Goal: Transaction & Acquisition: Purchase product/service

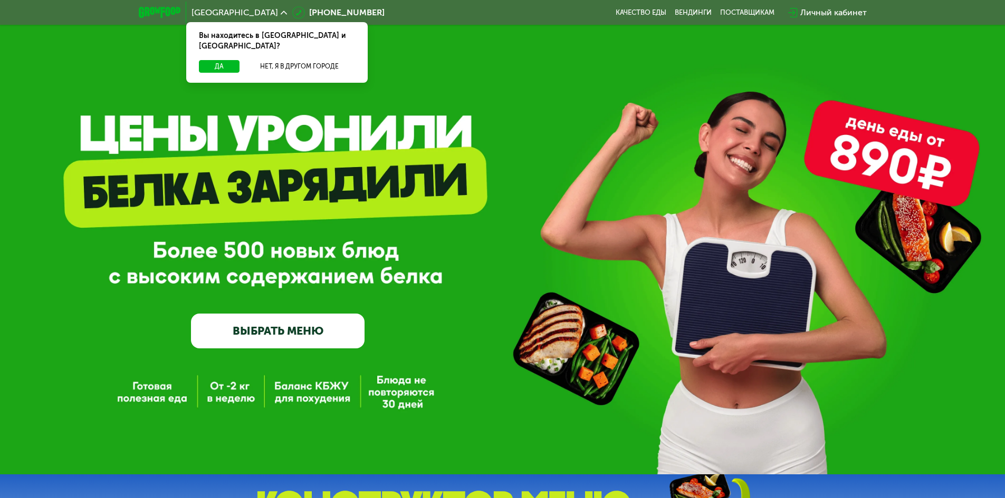
click at [342, 337] on link "ВЫБРАТЬ МЕНЮ" at bounding box center [278, 331] width 174 height 35
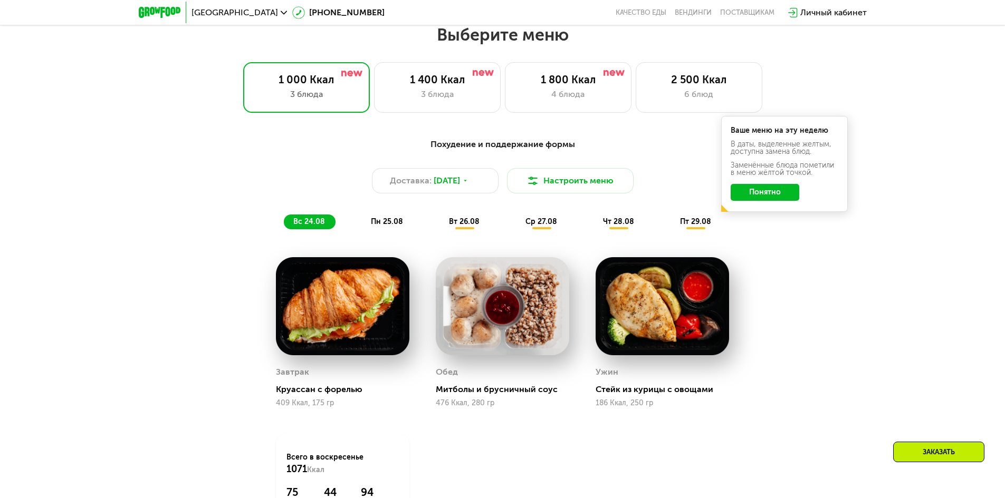
scroll to position [570, 0]
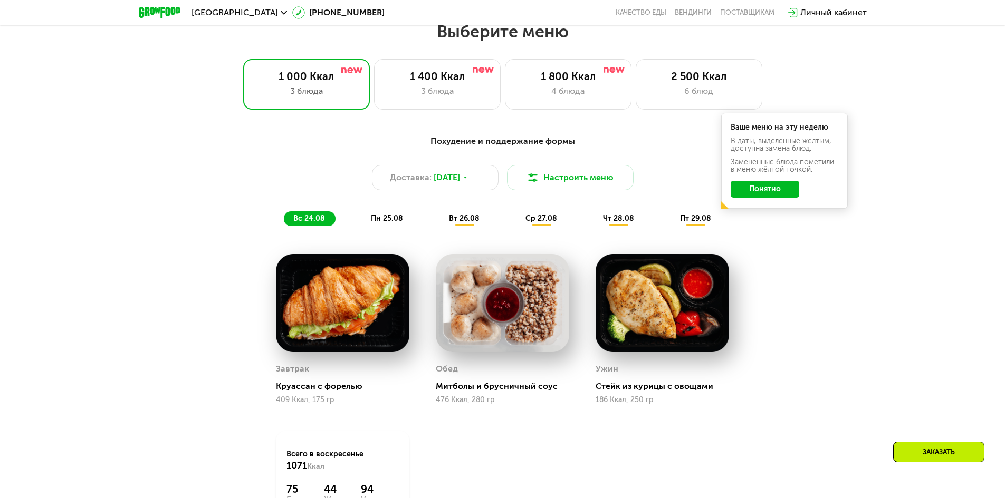
click at [782, 195] on button "Понятно" at bounding box center [764, 189] width 69 height 17
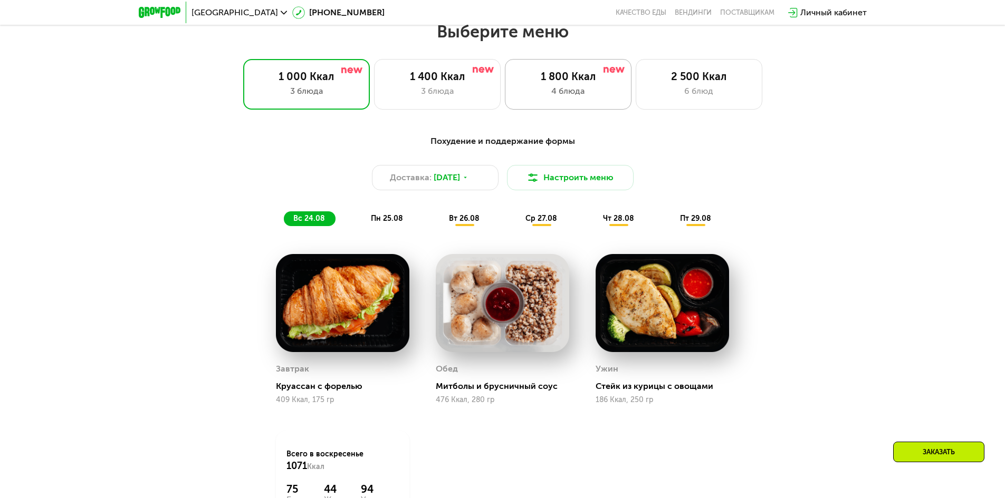
click at [636, 73] on div "1 800 Ккал 4 блюда" at bounding box center [699, 84] width 127 height 51
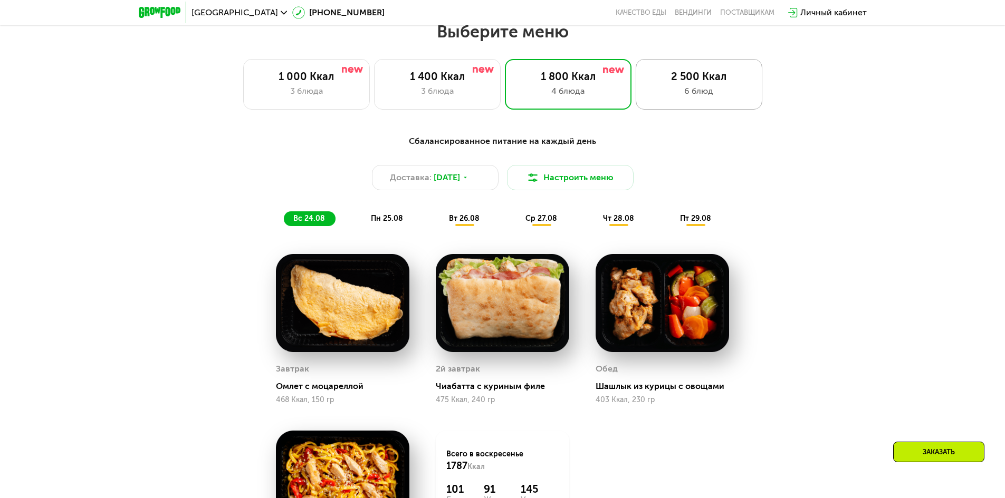
click at [690, 98] on div "6 блюд" at bounding box center [699, 91] width 104 height 13
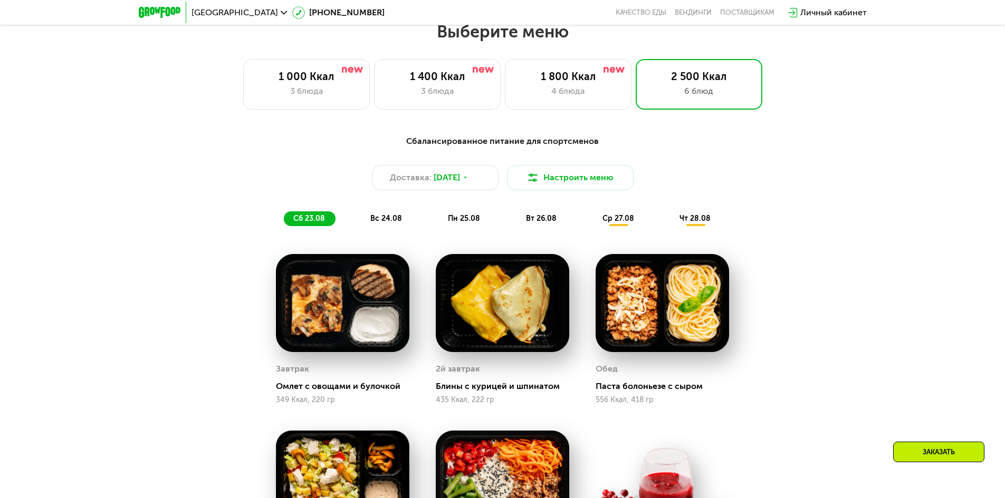
click at [383, 220] on span "вс 24.08" at bounding box center [386, 218] width 32 height 9
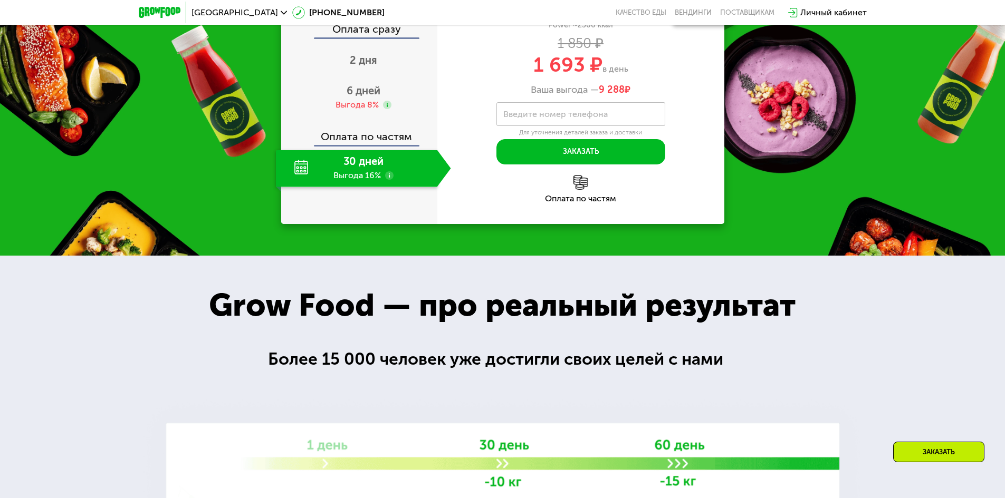
scroll to position [1255, 0]
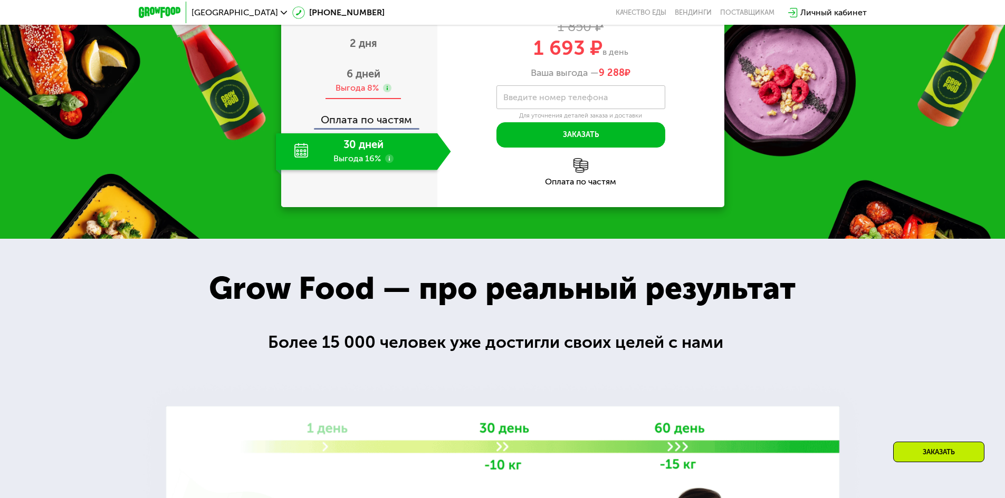
click at [342, 100] on div "6 дней Выгода 8%" at bounding box center [363, 81] width 175 height 37
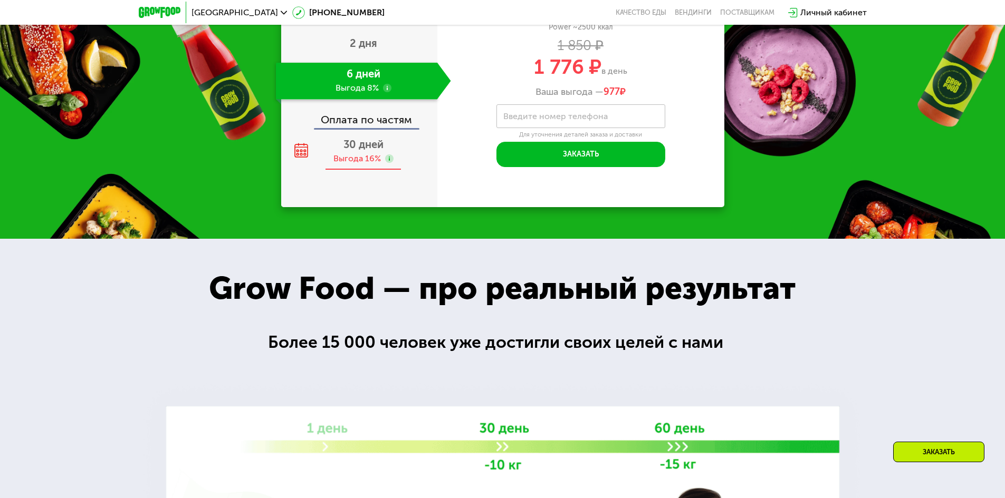
click at [319, 170] on div "30 дней Выгода 16%" at bounding box center [363, 151] width 175 height 37
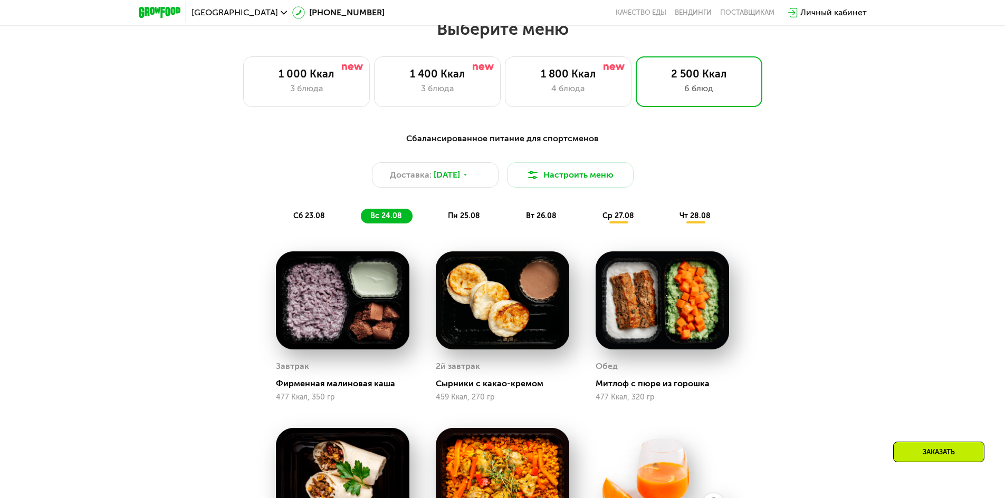
scroll to position [517, 0]
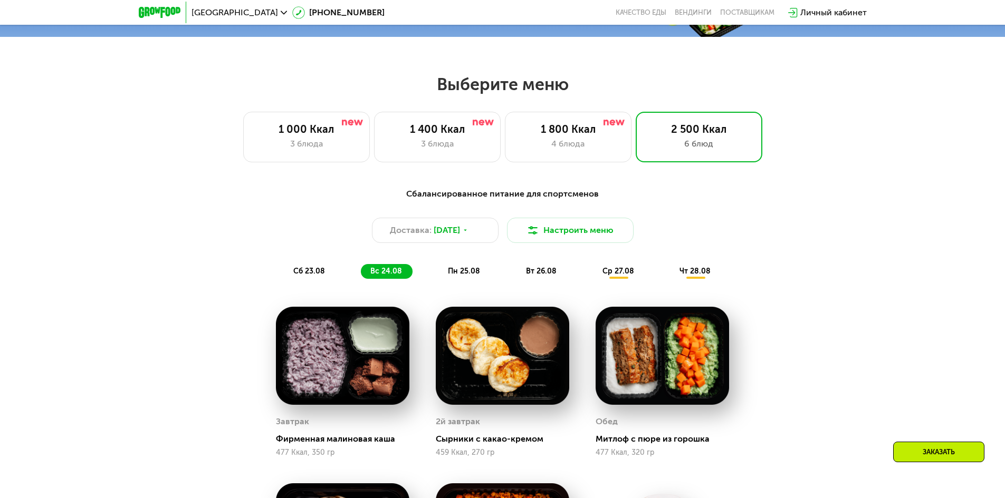
click at [516, 279] on div "пн 25.08" at bounding box center [541, 271] width 51 height 15
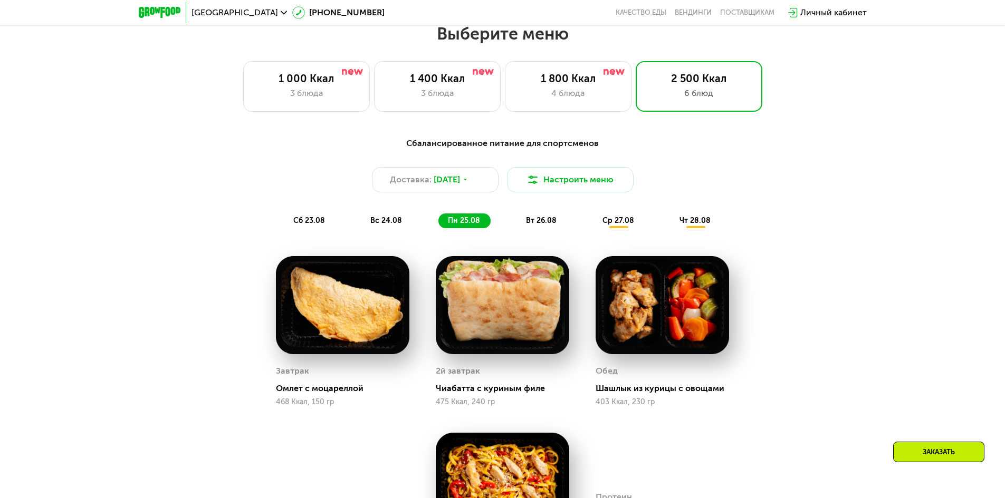
scroll to position [570, 0]
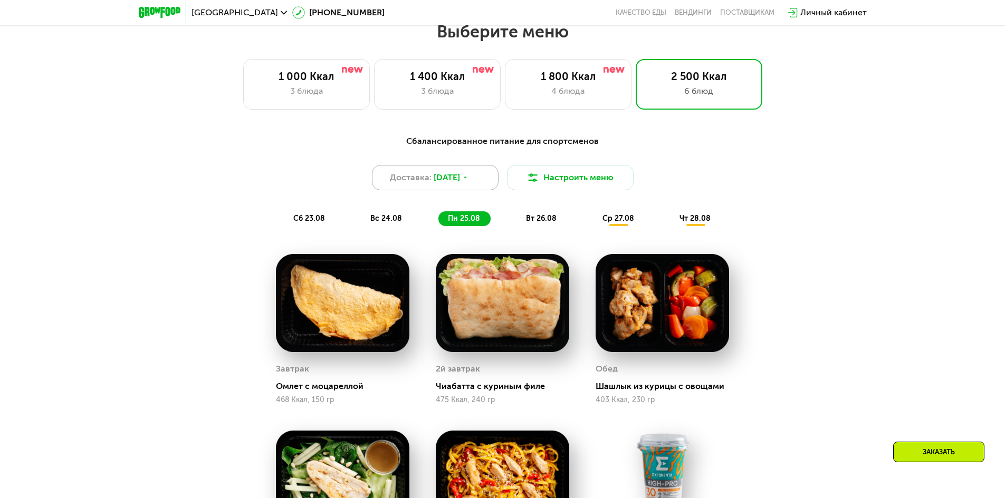
click at [467, 178] on use at bounding box center [465, 178] width 3 height 2
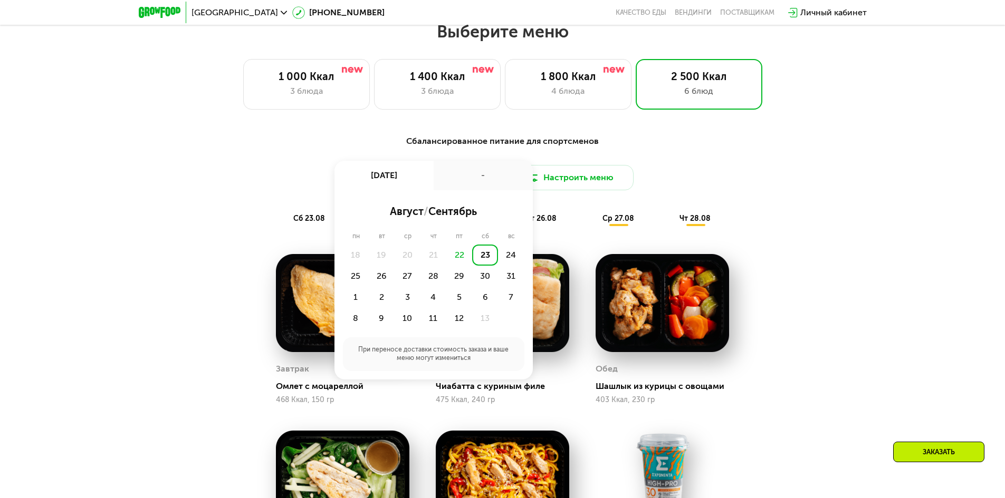
click at [712, 203] on div "Сбалансированное питание для спортсменов Доставка: [DATE] авг, сб - август / се…" at bounding box center [502, 180] width 624 height 91
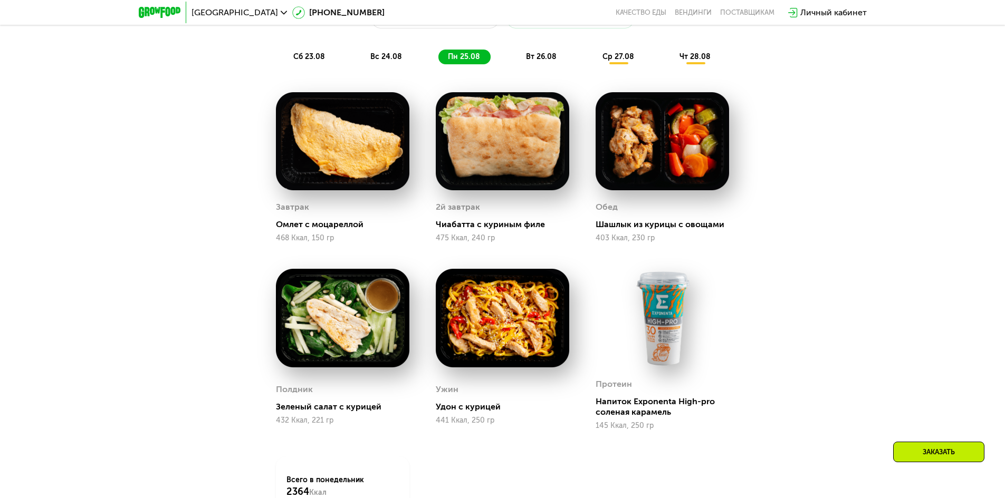
scroll to position [675, 0]
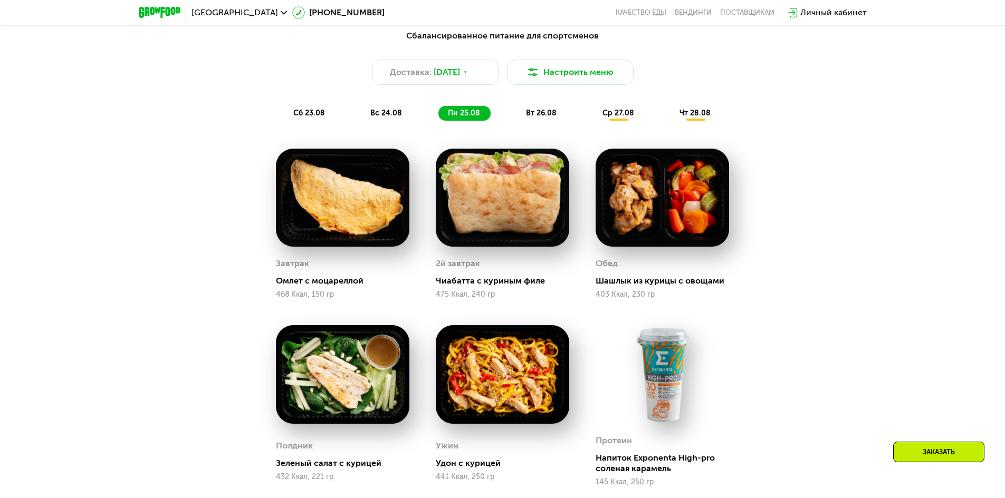
click at [593, 121] on div "вт 26.08" at bounding box center [619, 113] width 52 height 15
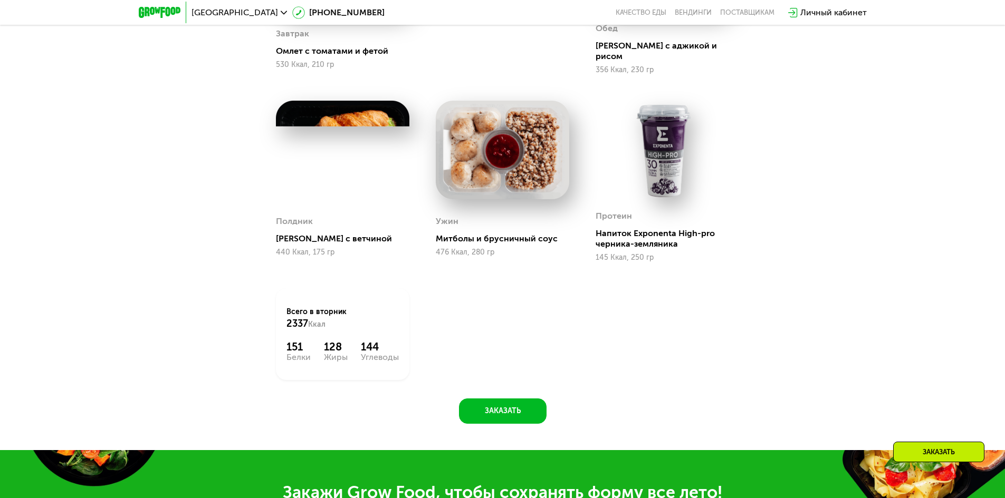
scroll to position [939, 0]
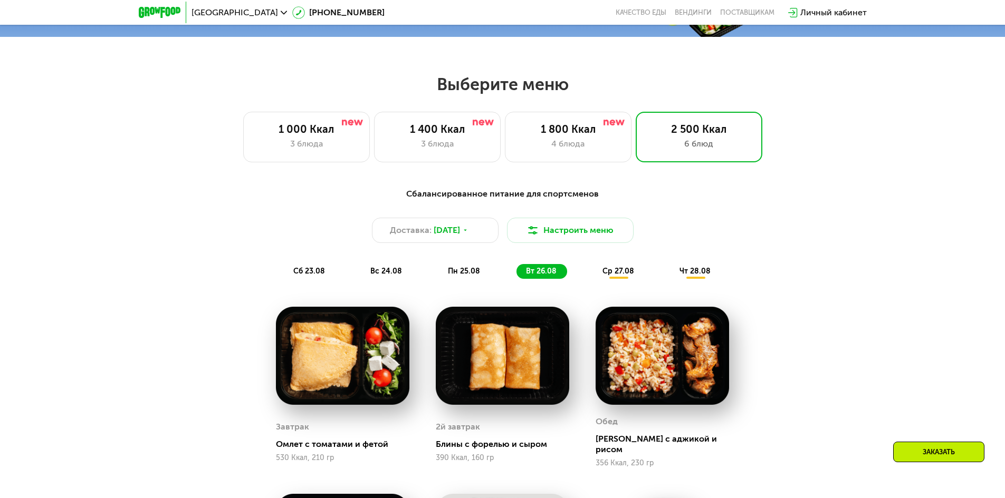
click at [603, 272] on span "ср 27.08" at bounding box center [618, 271] width 32 height 9
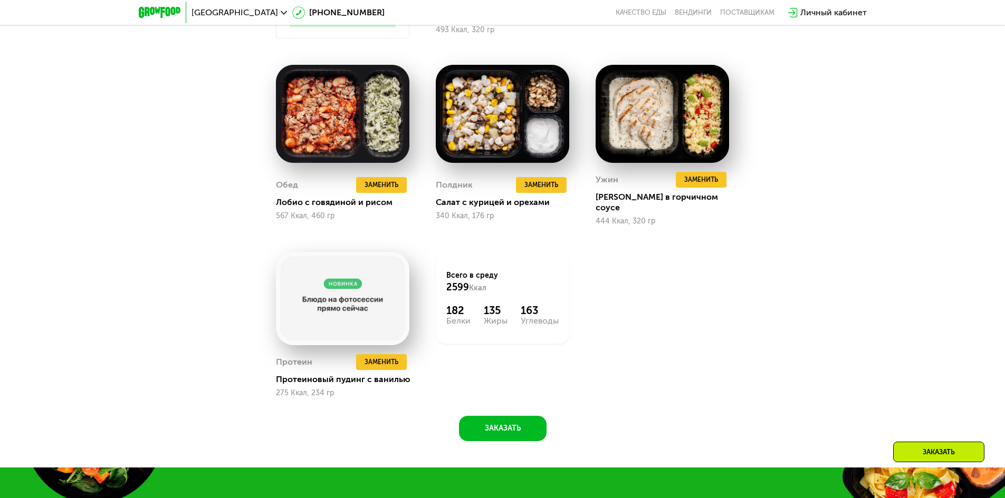
scroll to position [781, 0]
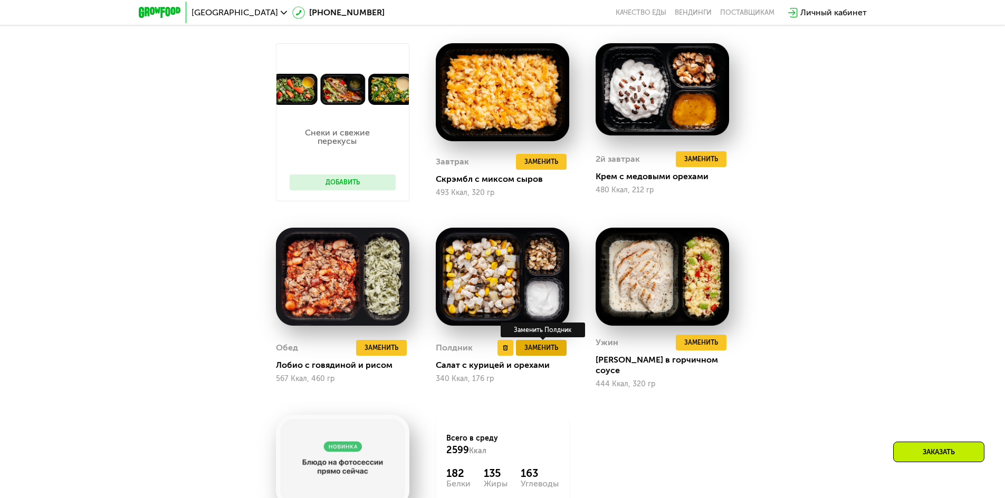
click at [535, 348] on span "Заменить" at bounding box center [541, 348] width 34 height 11
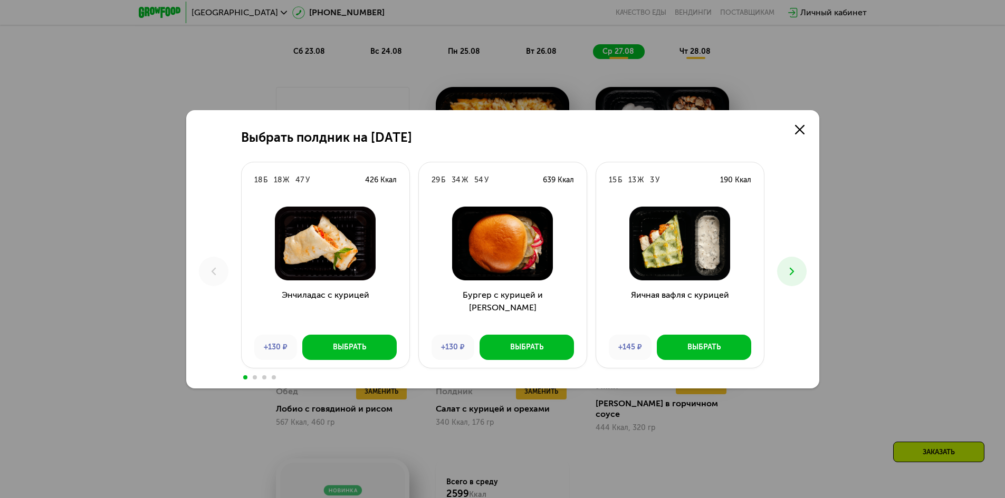
scroll to position [622, 0]
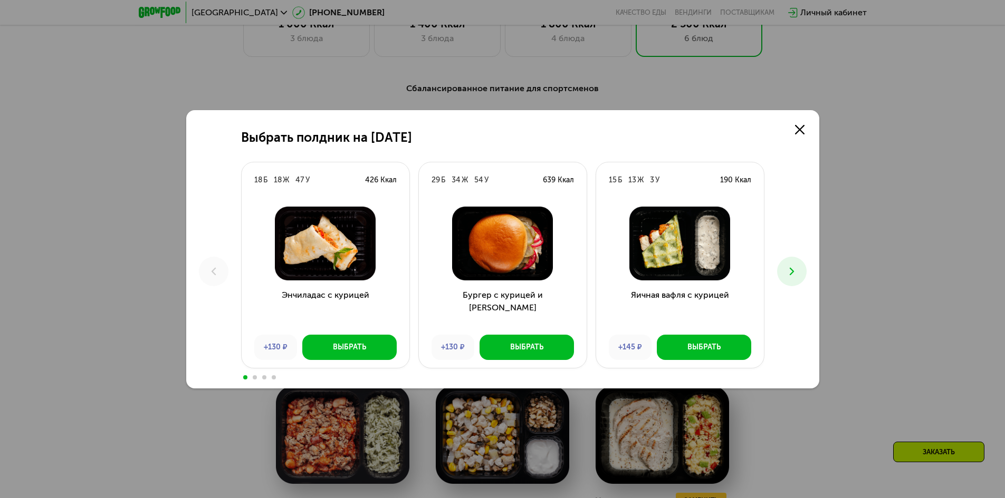
click at [793, 275] on icon at bounding box center [791, 271] width 13 height 13
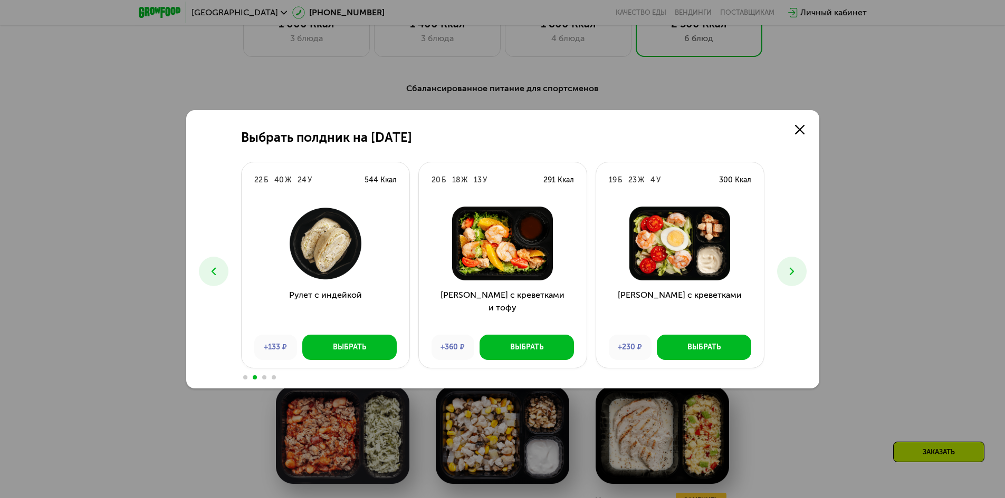
click at [793, 275] on icon at bounding box center [791, 271] width 13 height 13
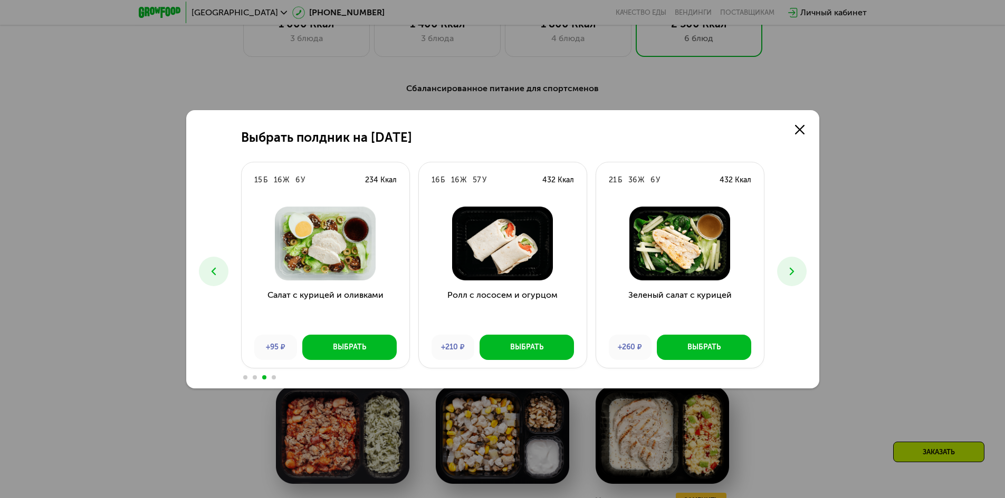
click at [812, 132] on div "Выбрать полдник на [DATE] Б 18 Ж 47 У 426 Ккал Энчиладас с курицей +130 ₽ Выбра…" at bounding box center [502, 249] width 633 height 278
click at [798, 136] on link at bounding box center [799, 129] width 21 height 21
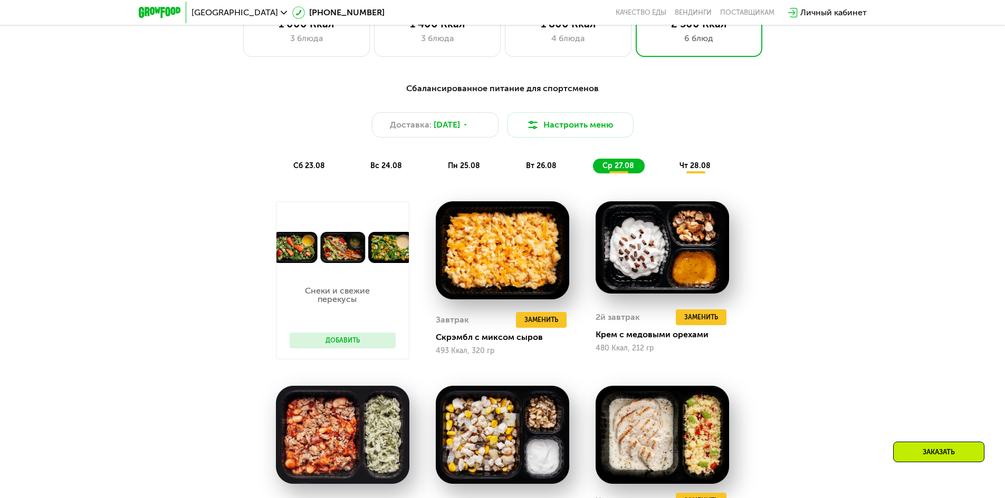
click at [545, 170] on span "вт 26.08" at bounding box center [541, 165] width 31 height 9
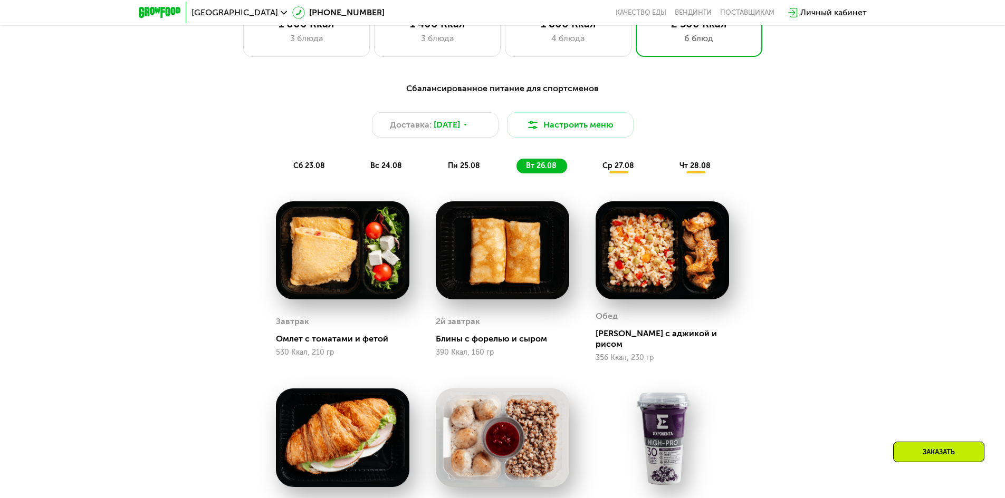
click at [721, 174] on div "Сбалансированное питание для спортсменов Доставка: [DATE] Настроить меню сб 23.…" at bounding box center [502, 127] width 624 height 91
click at [689, 164] on div "чт 28.08" at bounding box center [695, 166] width 51 height 15
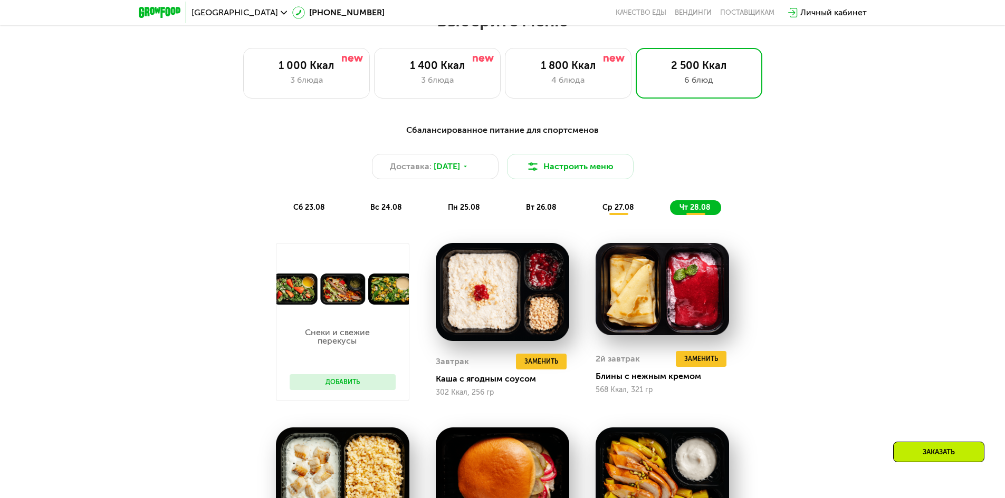
scroll to position [570, 0]
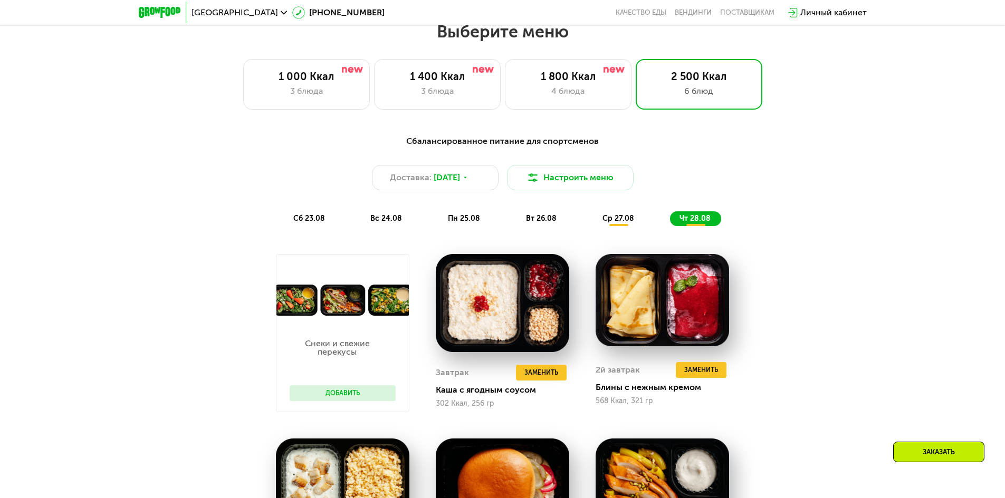
click at [621, 223] on span "ср 27.08" at bounding box center [618, 218] width 32 height 9
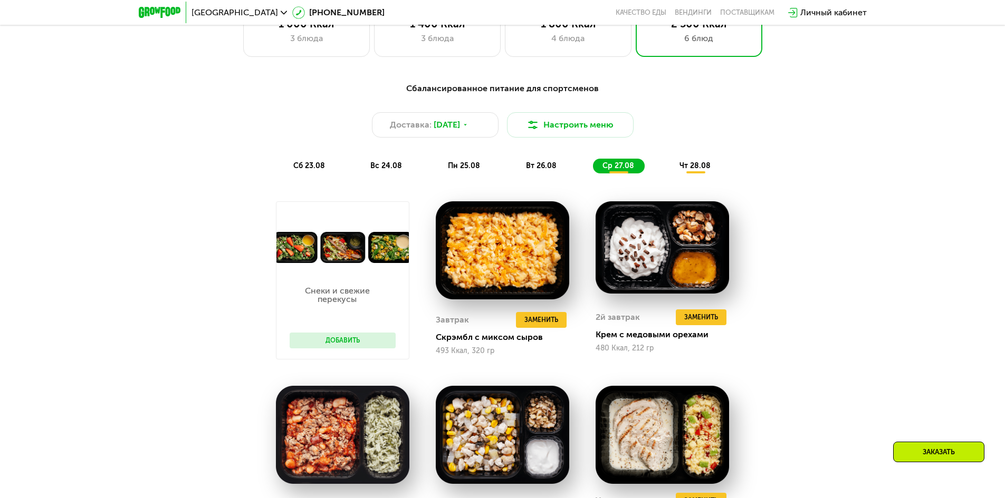
click at [540, 167] on span "вт 26.08" at bounding box center [541, 165] width 31 height 9
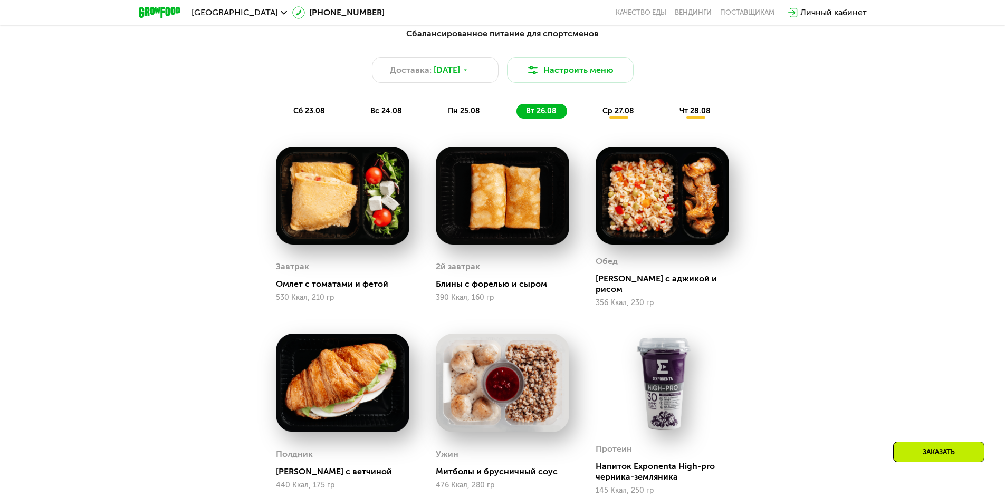
scroll to position [939, 0]
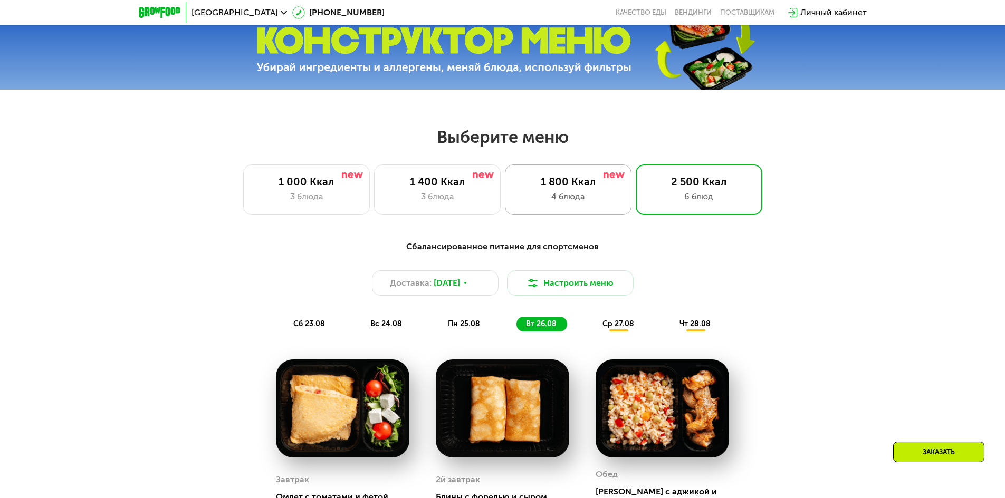
click at [574, 188] on div "1 800 Ккал" at bounding box center [568, 182] width 104 height 13
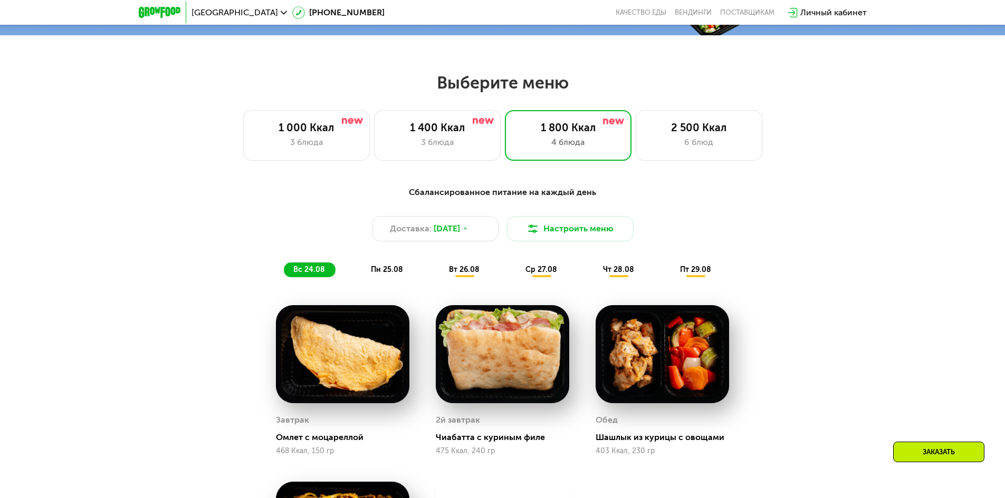
scroll to position [517, 0]
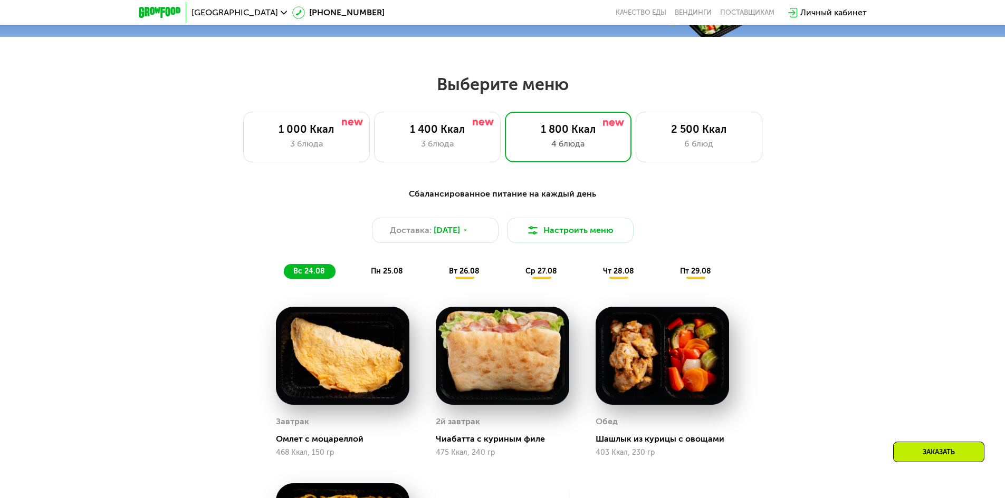
click at [425, 279] on div "вс 24.08 пн 25.08 вт 26.08 ср 27.08 чт 28.08 пт 29.08" at bounding box center [503, 271] width 438 height 15
drag, startPoint x: 452, startPoint y: 266, endPoint x: 465, endPoint y: 265, distance: 12.7
click at [456, 266] on div "Сбалансированное питание на каждый день Доставка: [DATE] Настроить меню вс 24.0…" at bounding box center [502, 233] width 624 height 91
click at [564, 267] on div "Сбалансированное питание на каждый день Доставка: [DATE] Настроить меню вс 24.0…" at bounding box center [502, 233] width 624 height 91
click at [593, 275] on div "ср 27.08" at bounding box center [618, 271] width 51 height 15
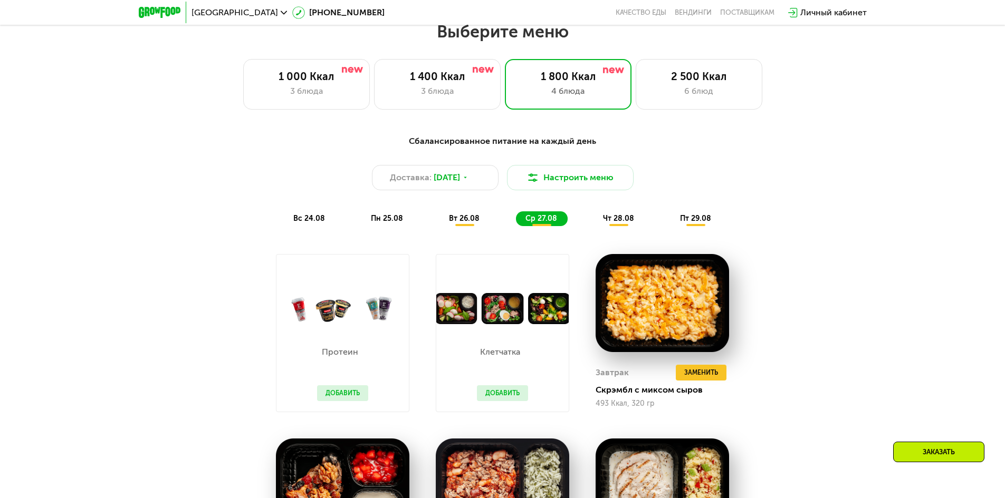
click at [699, 220] on span "пт 29.08" at bounding box center [695, 218] width 31 height 9
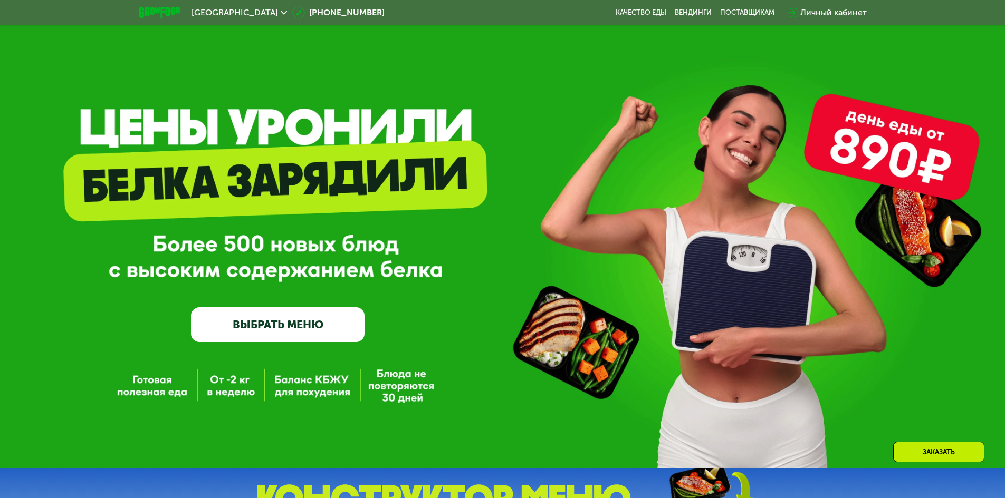
scroll to position [0, 0]
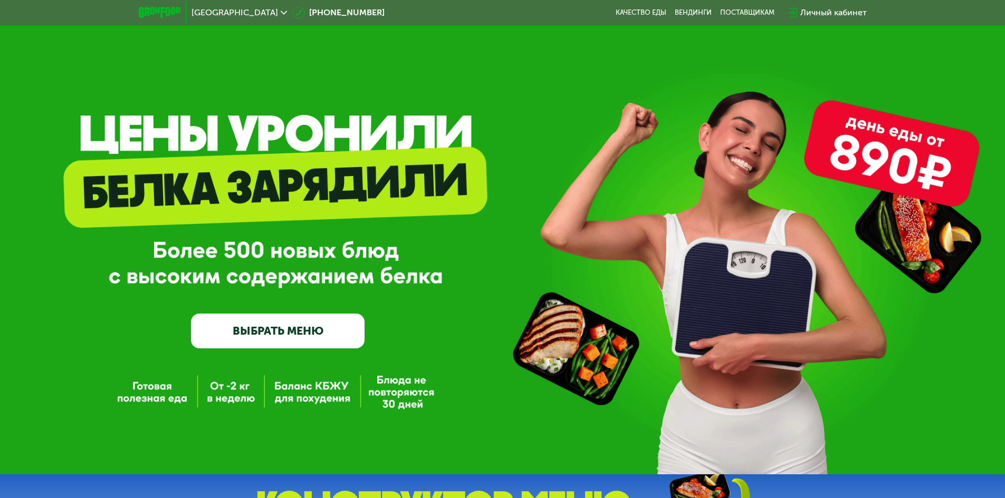
click at [316, 319] on link "ВЫБРАТЬ МЕНЮ" at bounding box center [278, 331] width 174 height 35
click at [323, 329] on link "ВЫБРАТЬ МЕНЮ" at bounding box center [278, 331] width 174 height 35
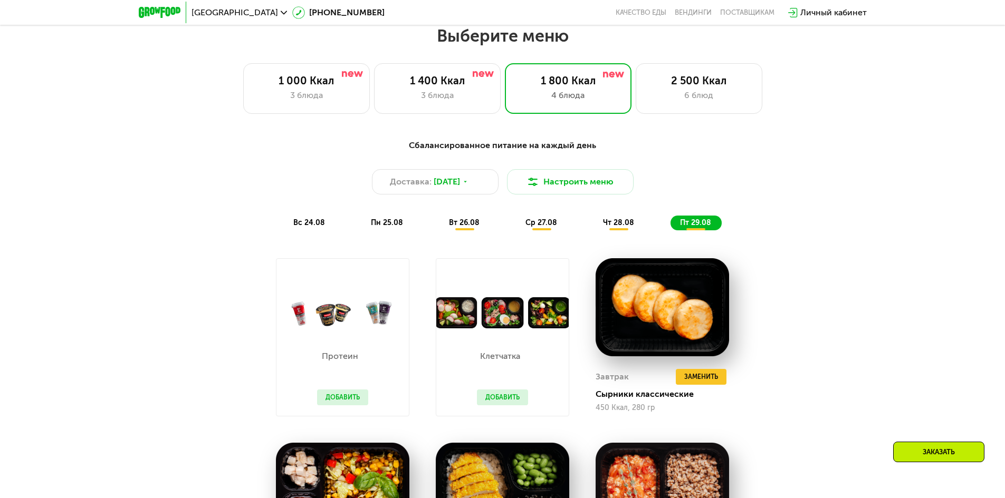
scroll to position [570, 0]
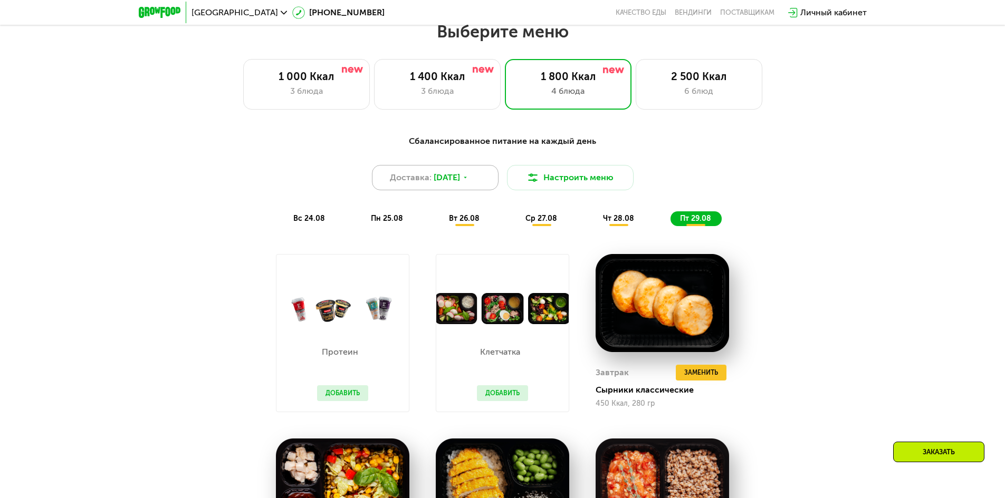
click at [475, 190] on div "Доставка: [DATE]" at bounding box center [435, 177] width 127 height 25
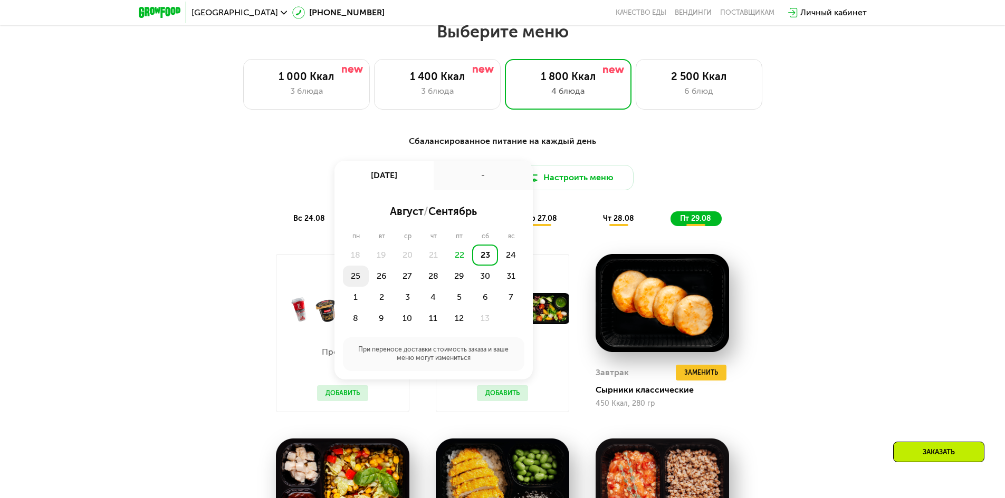
click at [369, 275] on div "25" at bounding box center [382, 276] width 26 height 21
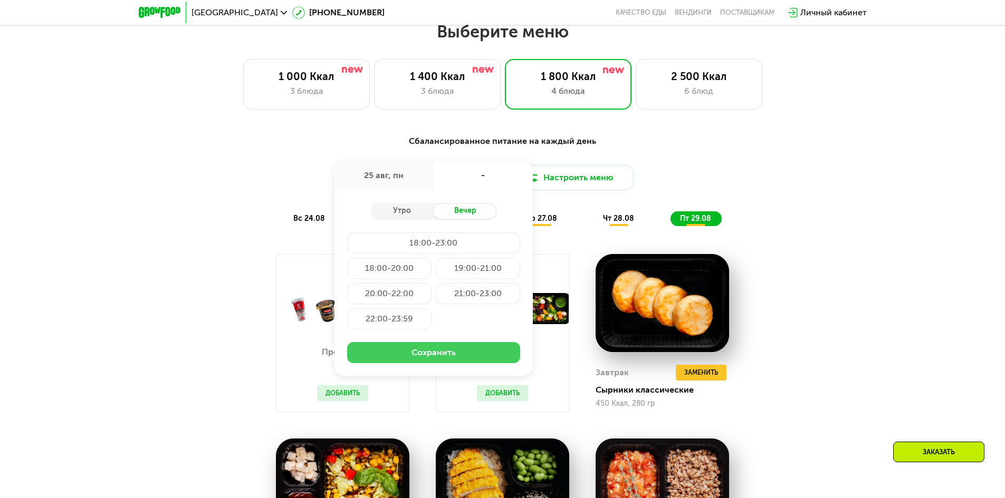
click at [416, 361] on button "Сохранить" at bounding box center [433, 352] width 173 height 21
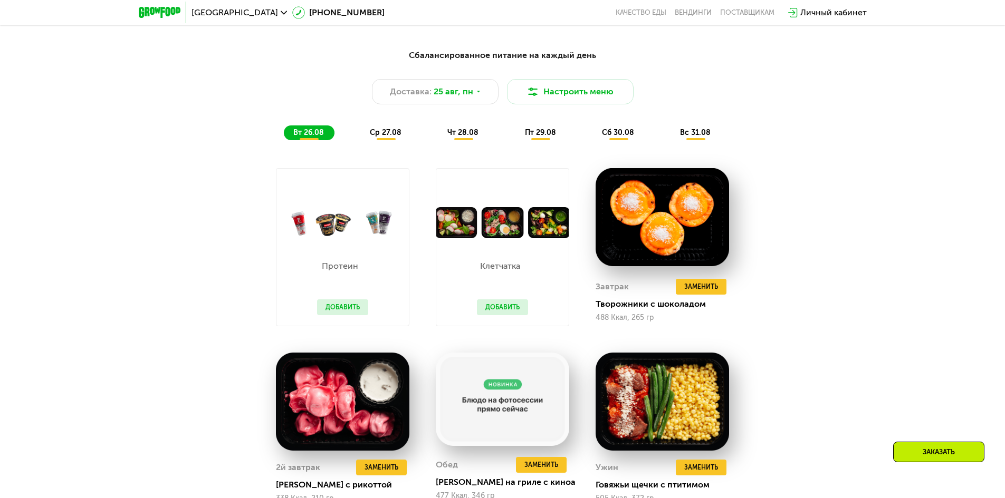
scroll to position [675, 0]
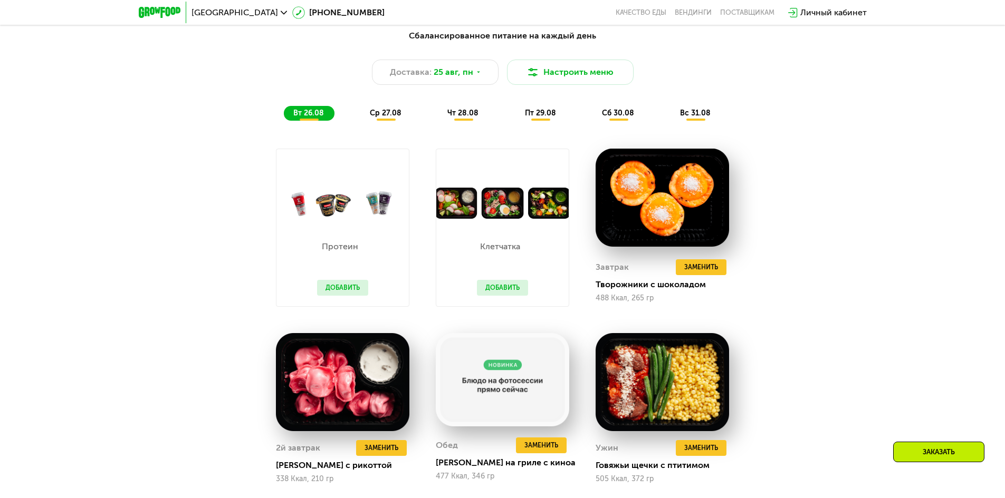
click at [364, 293] on button "Добавить" at bounding box center [342, 288] width 51 height 16
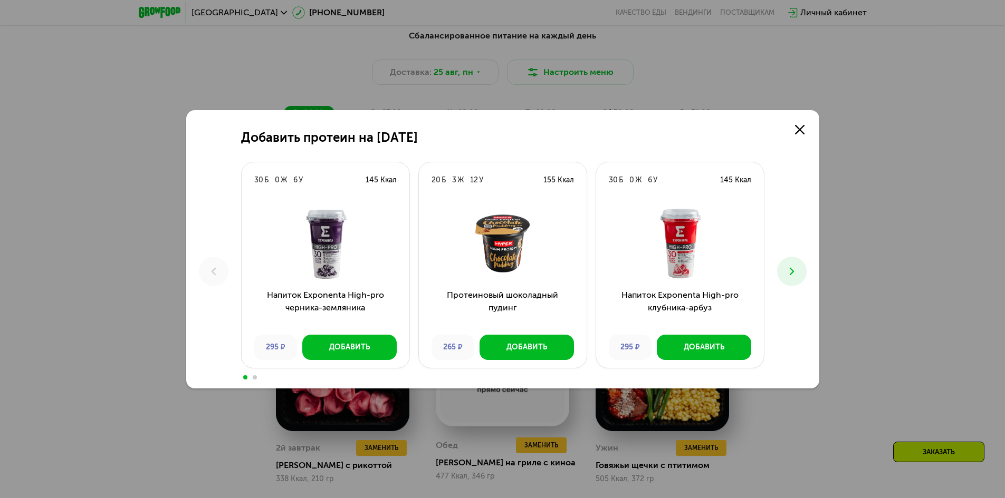
click at [804, 279] on button at bounding box center [792, 272] width 30 height 30
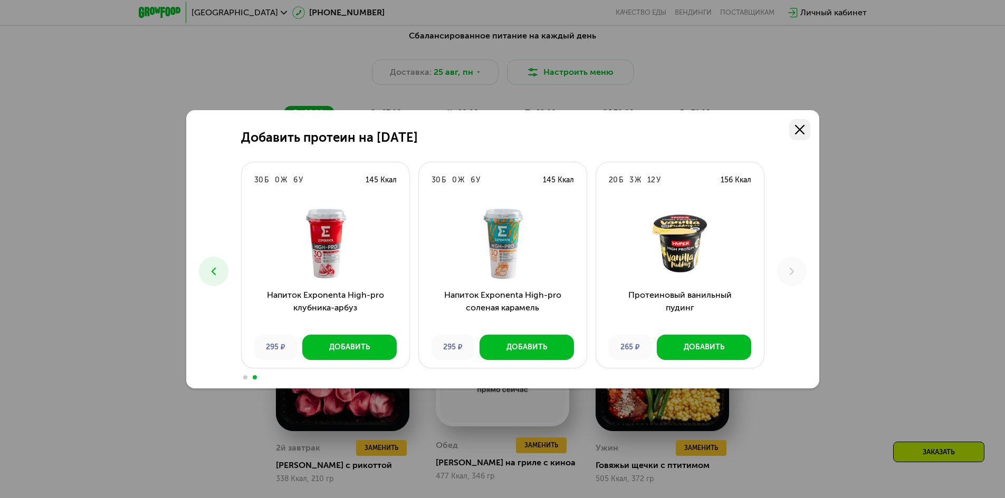
click at [805, 127] on link at bounding box center [799, 129] width 21 height 21
